Goal: Task Accomplishment & Management: Use online tool/utility

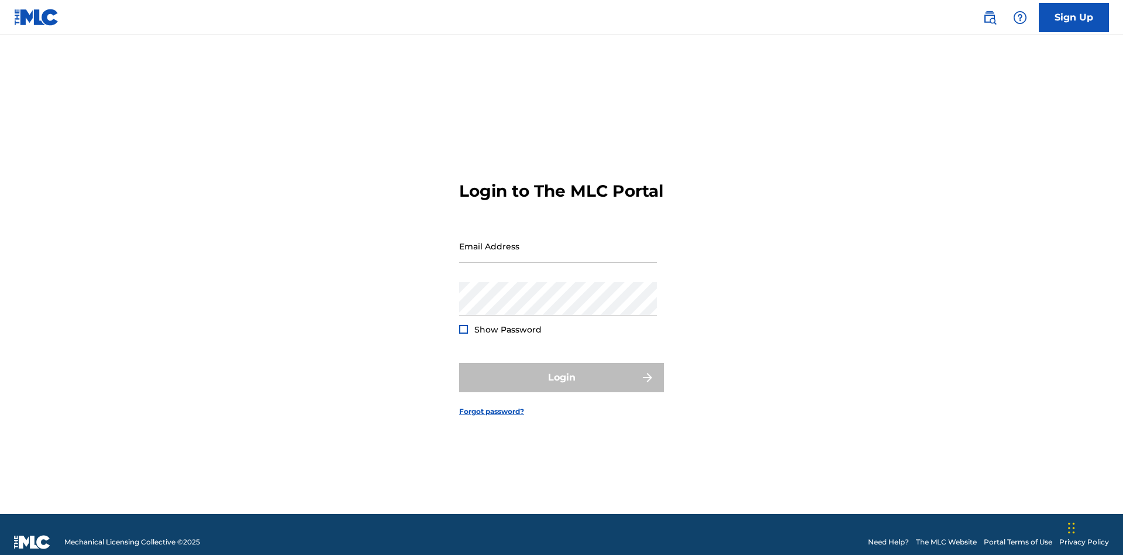
scroll to position [15, 0]
click at [558, 240] on input "Email Address" at bounding box center [558, 245] width 198 height 33
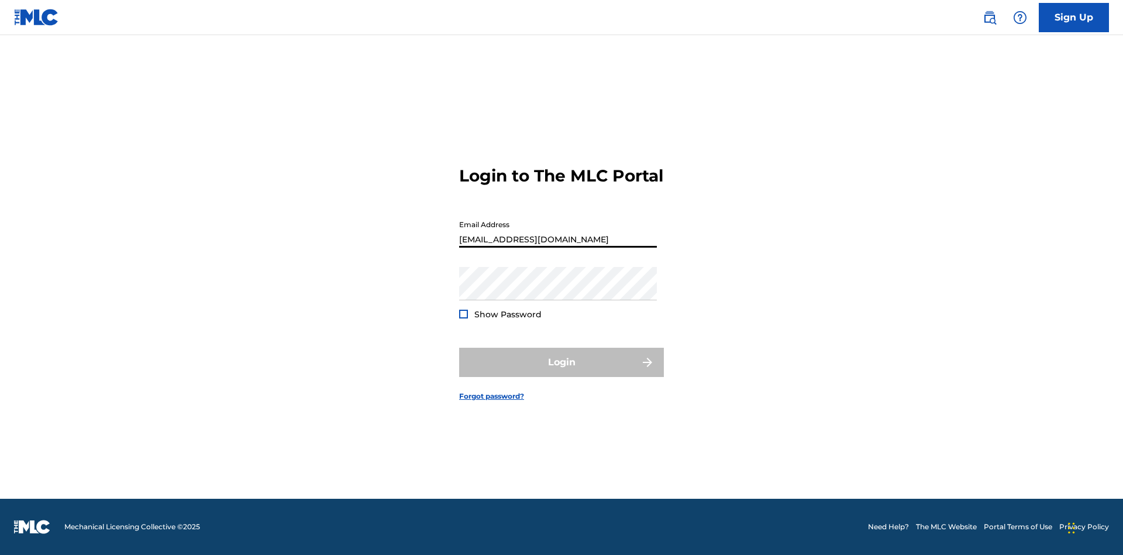
type input "[EMAIL_ADDRESS][DOMAIN_NAME]"
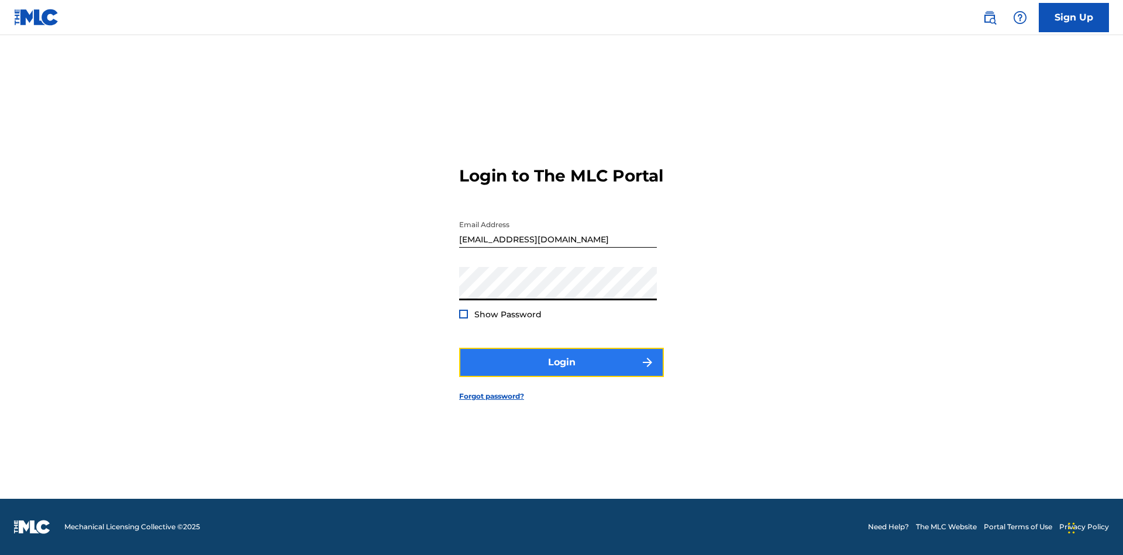
click at [562, 372] on button "Login" at bounding box center [561, 362] width 205 height 29
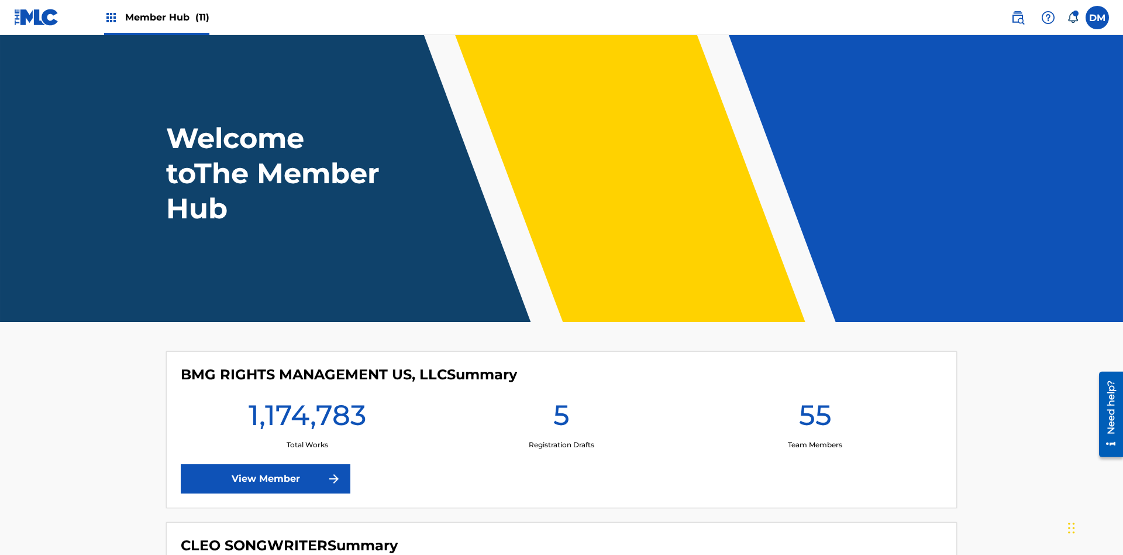
scroll to position [50, 0]
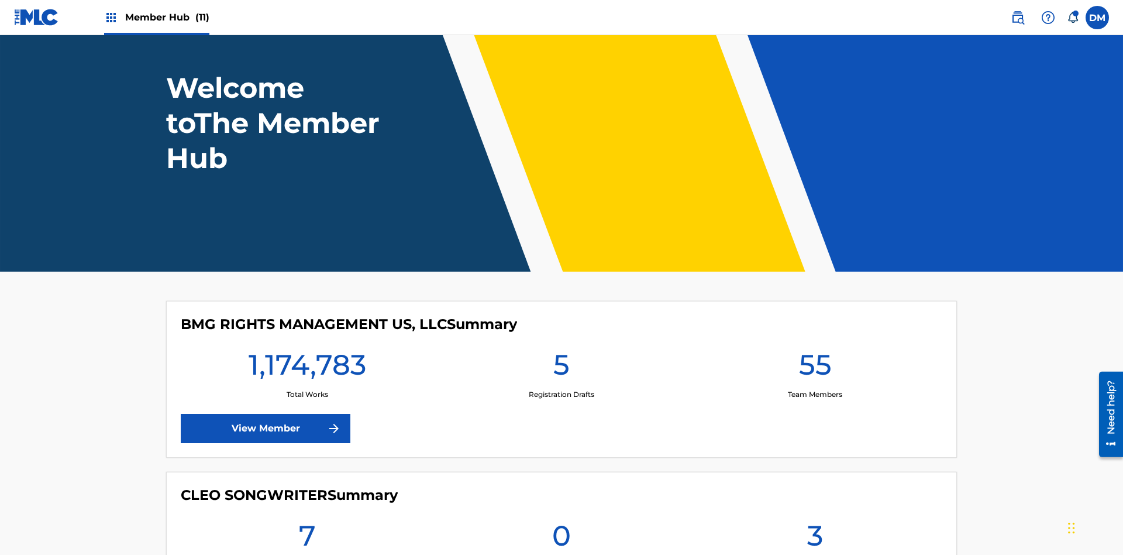
click at [167, 17] on span "Member Hub (11)" at bounding box center [167, 17] width 84 height 13
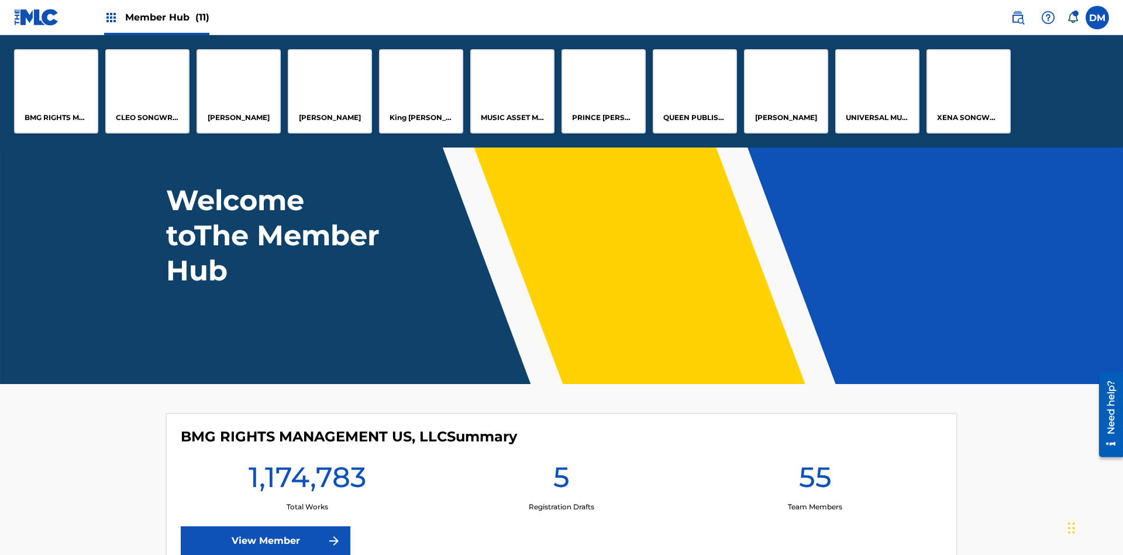
scroll to position [0, 0]
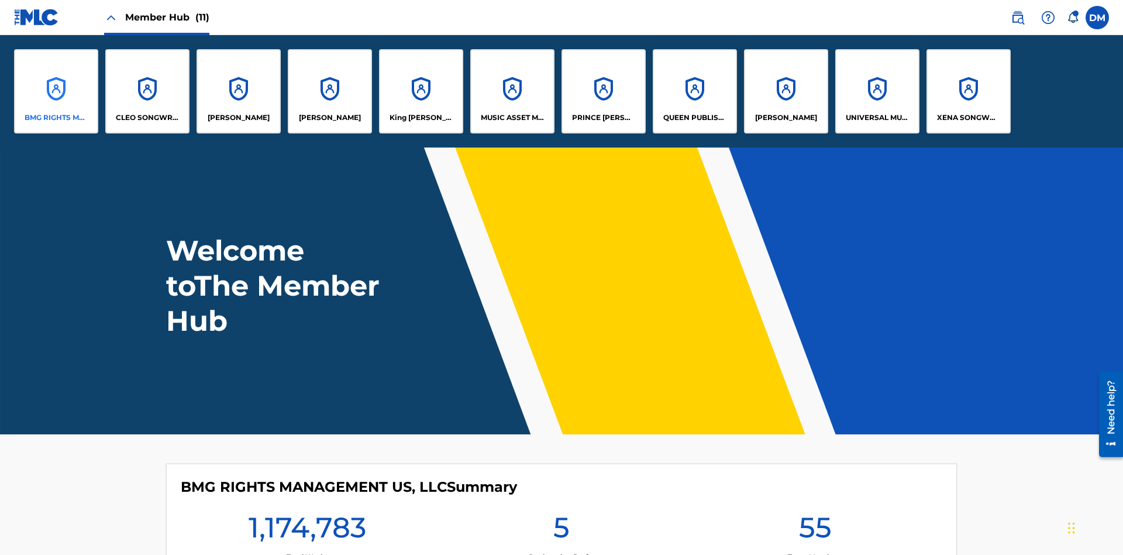
click at [56, 118] on p "BMG RIGHTS MANAGEMENT US, LLC" at bounding box center [57, 117] width 64 height 11
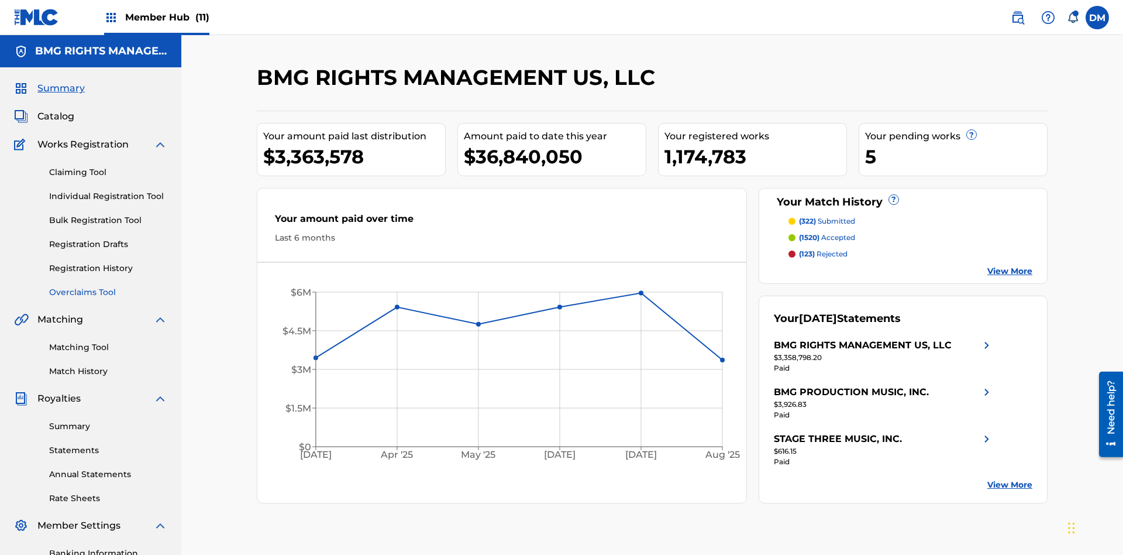
click at [108, 286] on link "Overclaims Tool" at bounding box center [108, 292] width 118 height 12
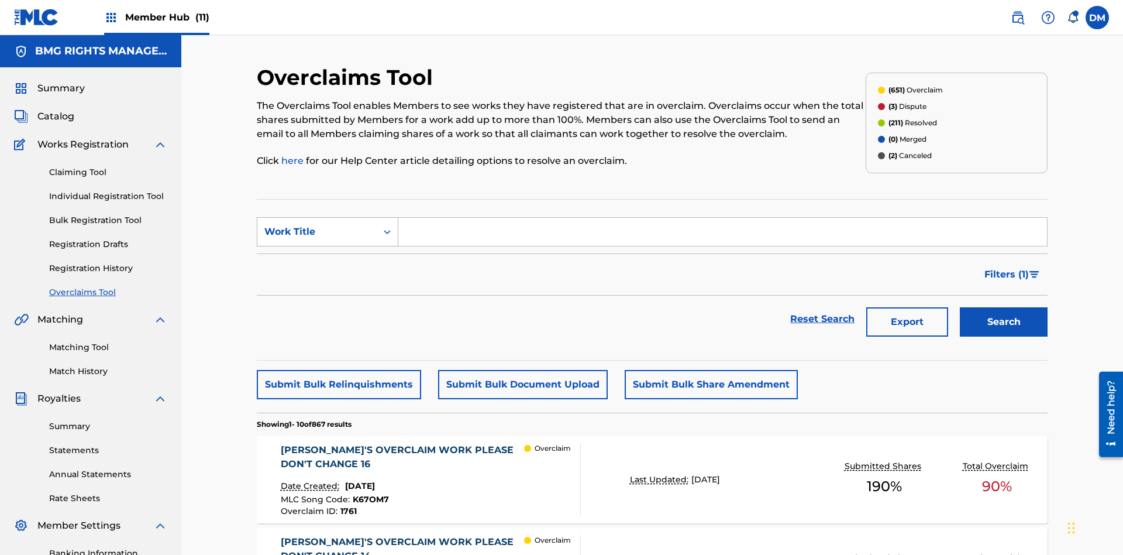
click at [317, 225] on div "Work Title" at bounding box center [316, 232] width 105 height 14
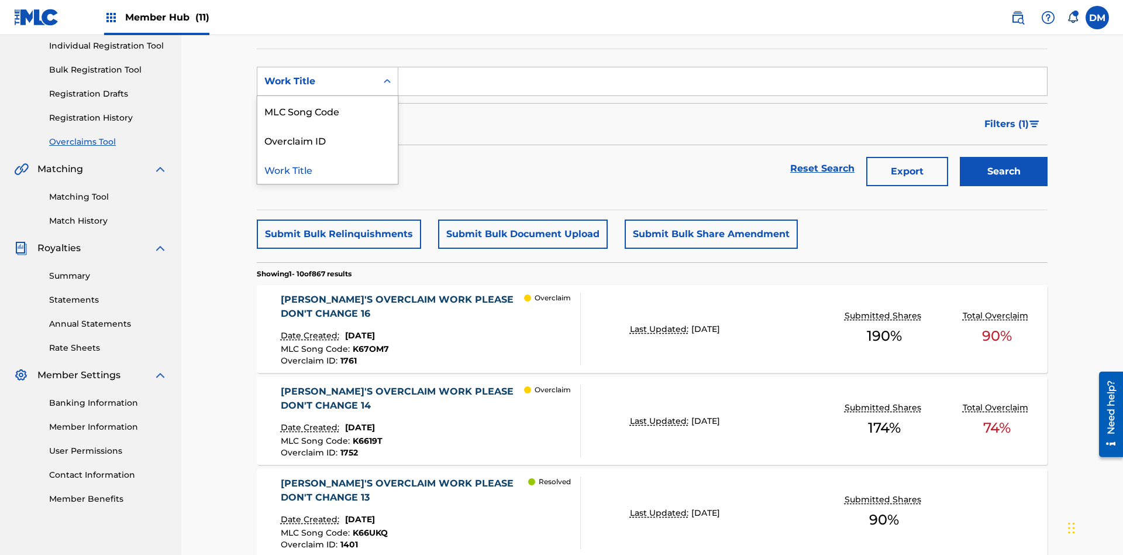
click at [328, 111] on div "MLC Song Code" at bounding box center [327, 110] width 140 height 29
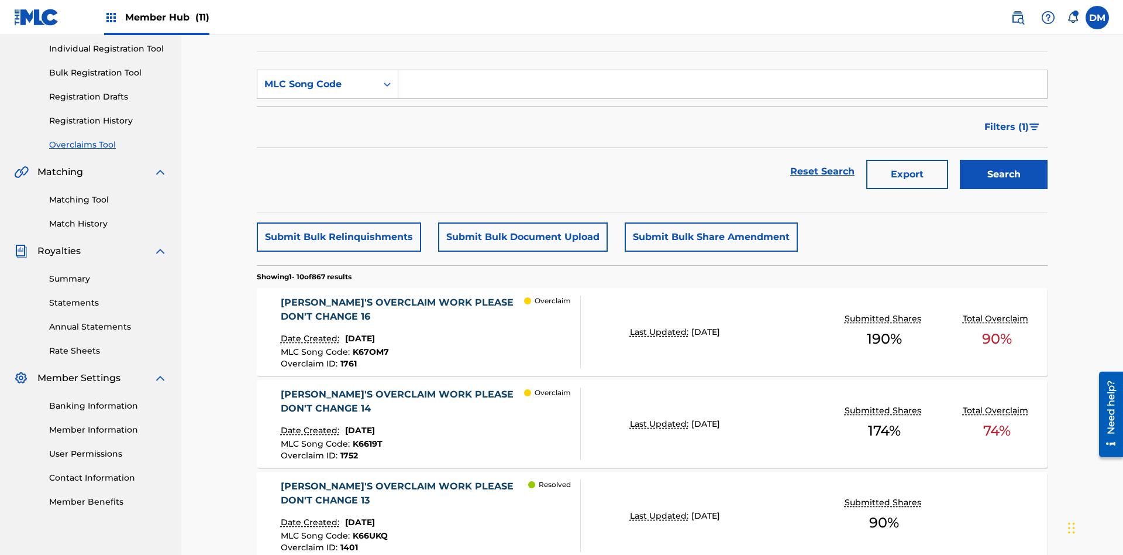
click at [723, 84] on input "Search Form" at bounding box center [722, 84] width 649 height 28
type input "K6619T"
click at [1004, 160] on button "Search" at bounding box center [1004, 174] width 88 height 29
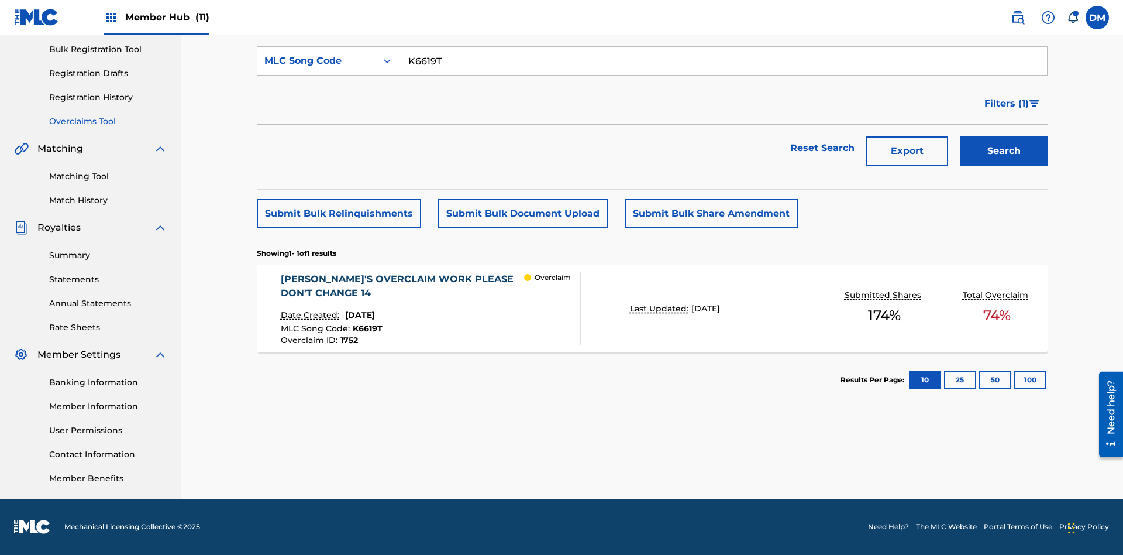
click at [348, 340] on span "1752" at bounding box center [350, 340] width 18 height 11
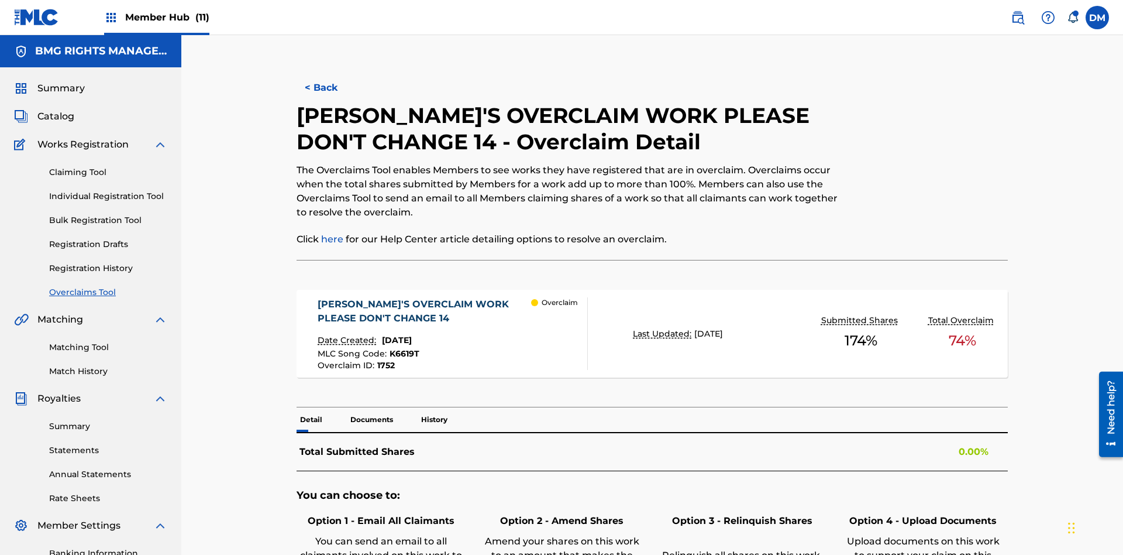
scroll to position [32, 0]
